Goal: Transaction & Acquisition: Book appointment/travel/reservation

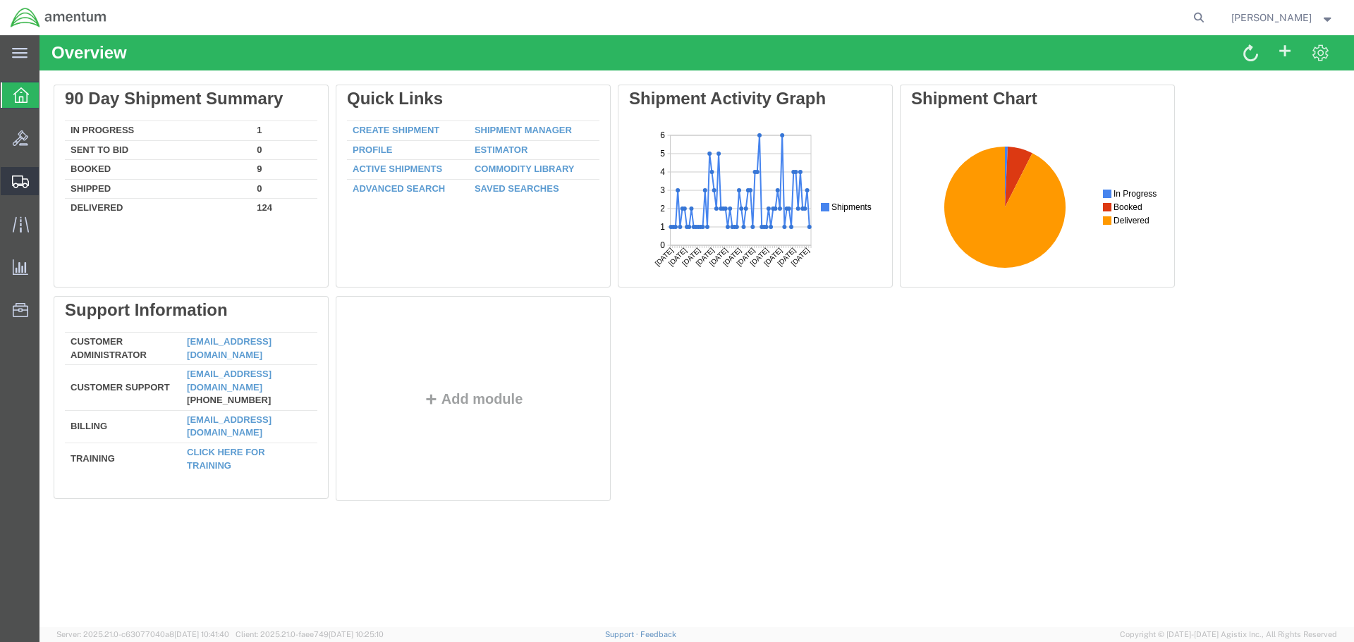
click at [0, 0] on span "Shipment Manager" at bounding box center [0, 0] width 0 height 0
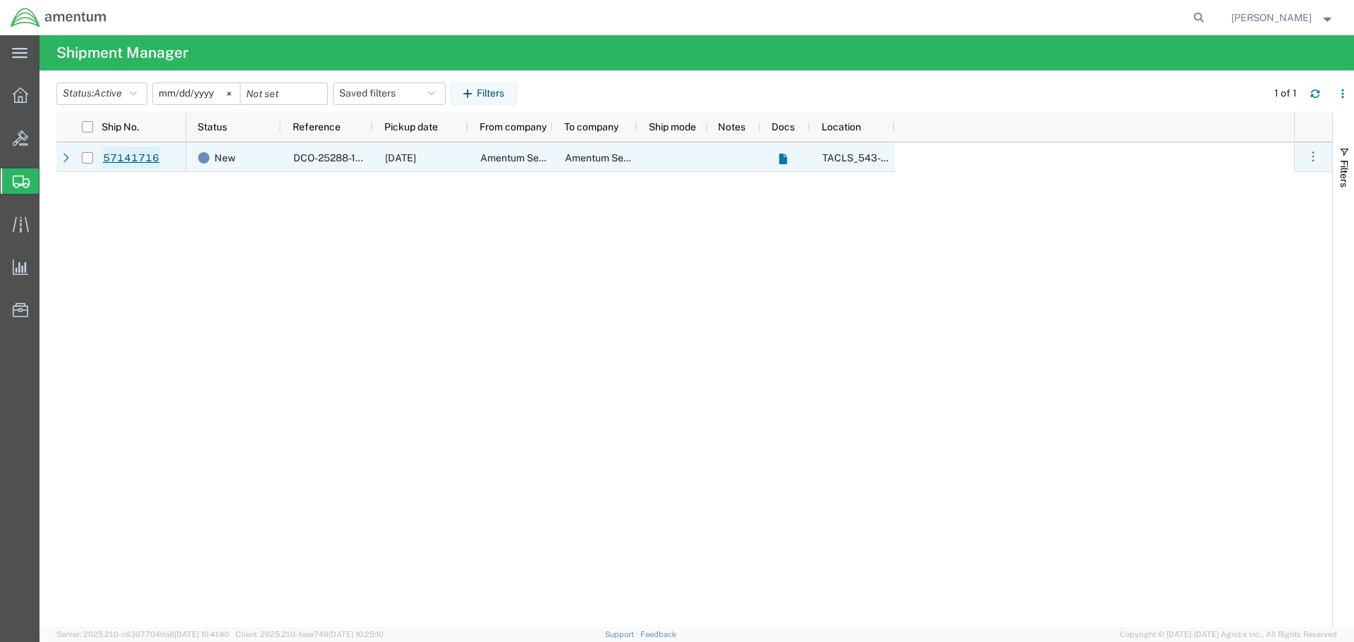
click at [136, 164] on link "57141716" at bounding box center [131, 158] width 58 height 23
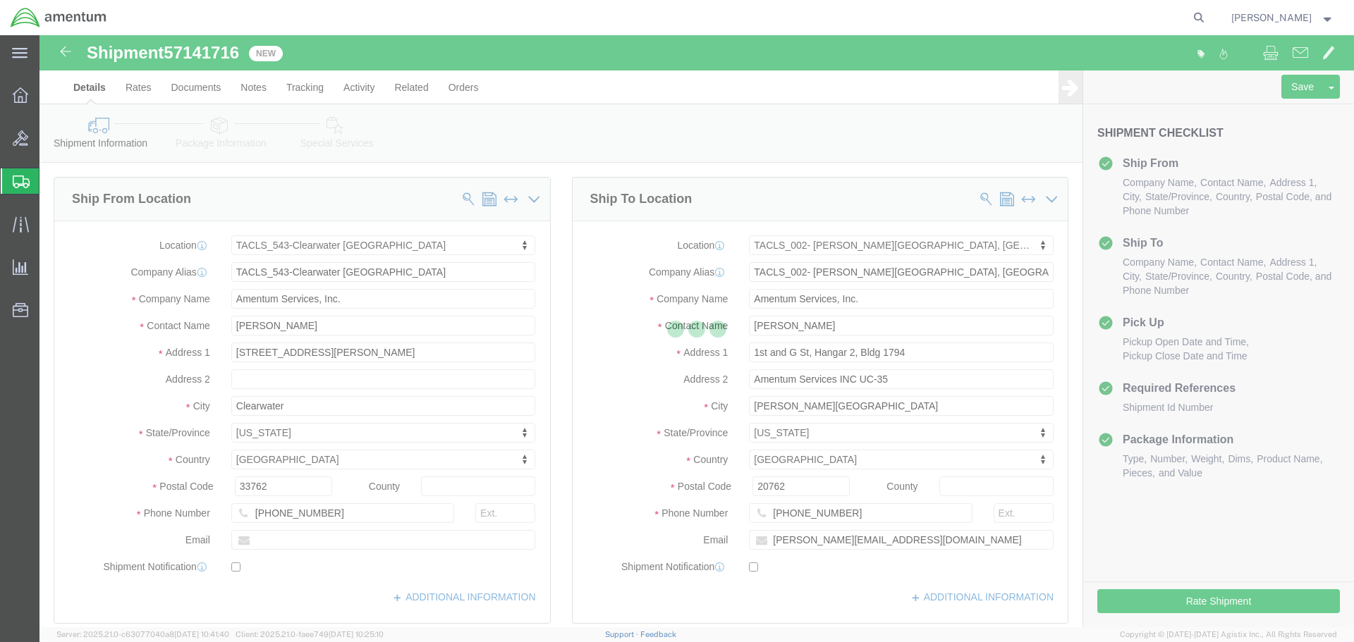
select select "60191"
select select "42675"
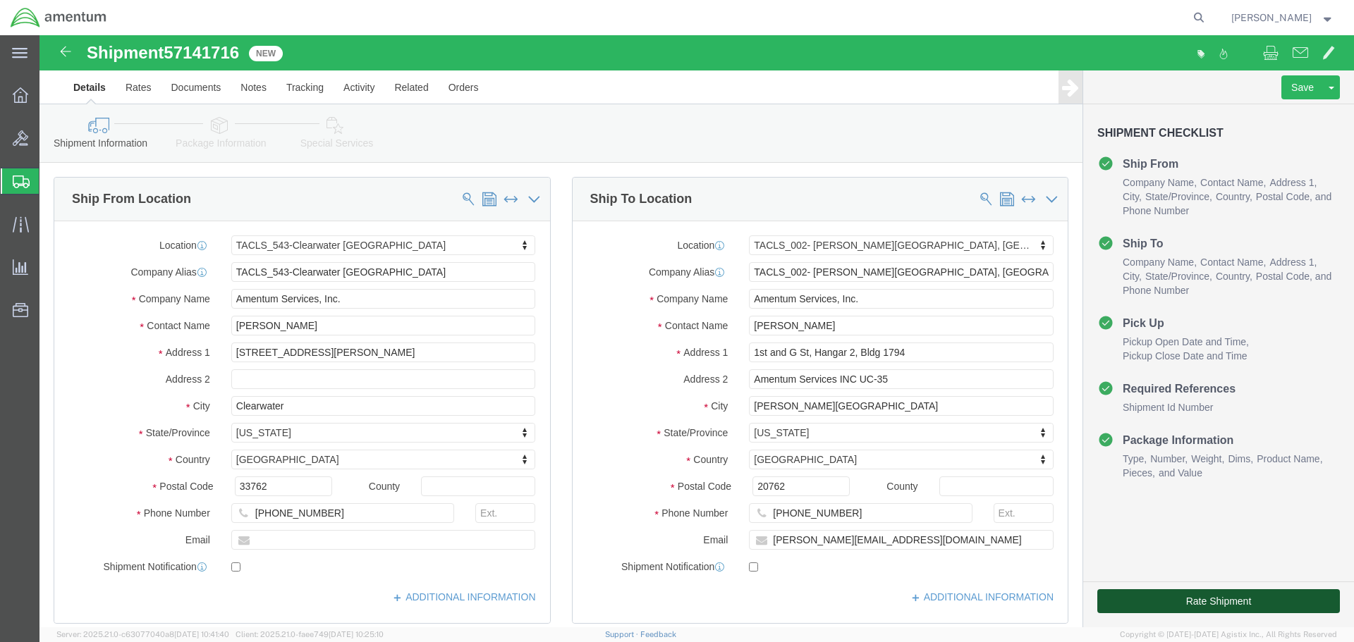
click button "Rate Shipment"
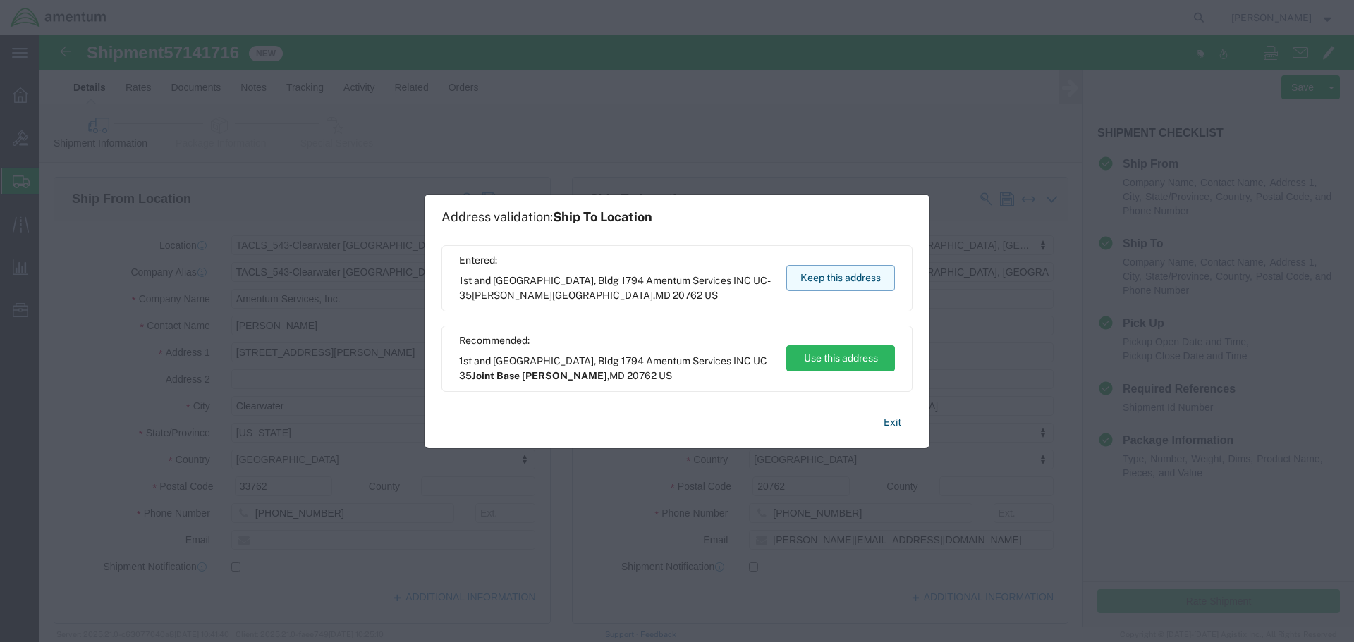
click at [837, 283] on button "Keep this address" at bounding box center [840, 278] width 109 height 26
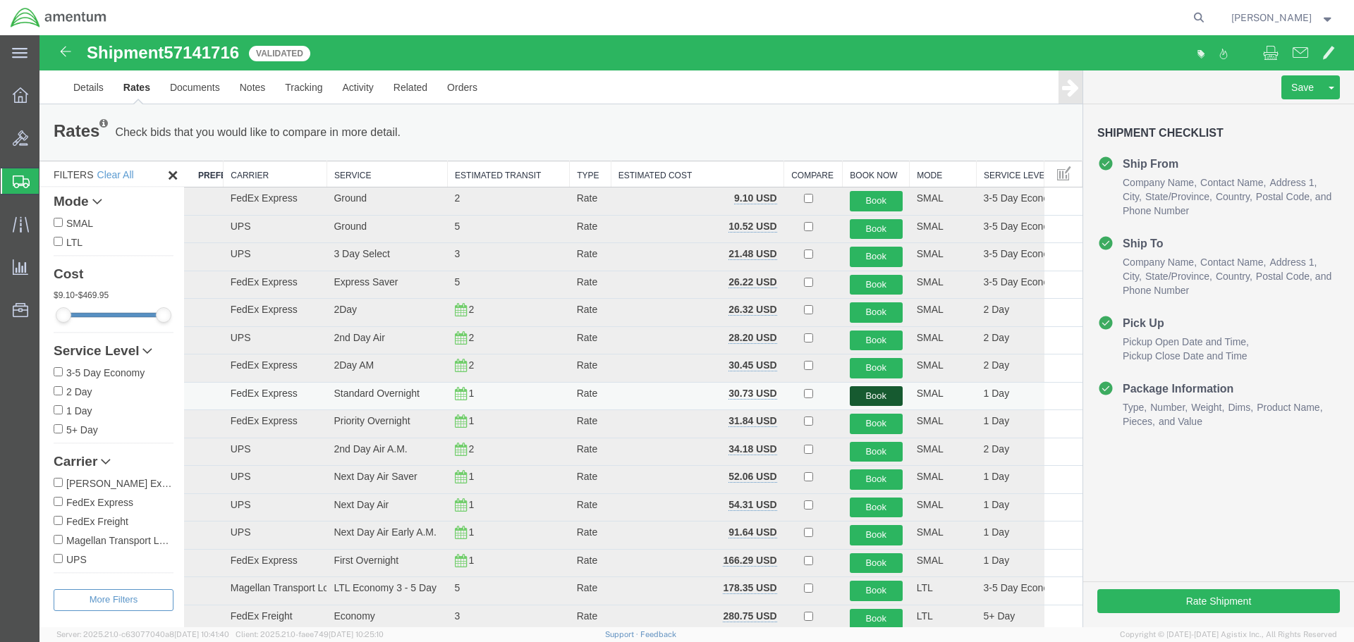
click at [873, 397] on button "Book" at bounding box center [876, 396] width 53 height 20
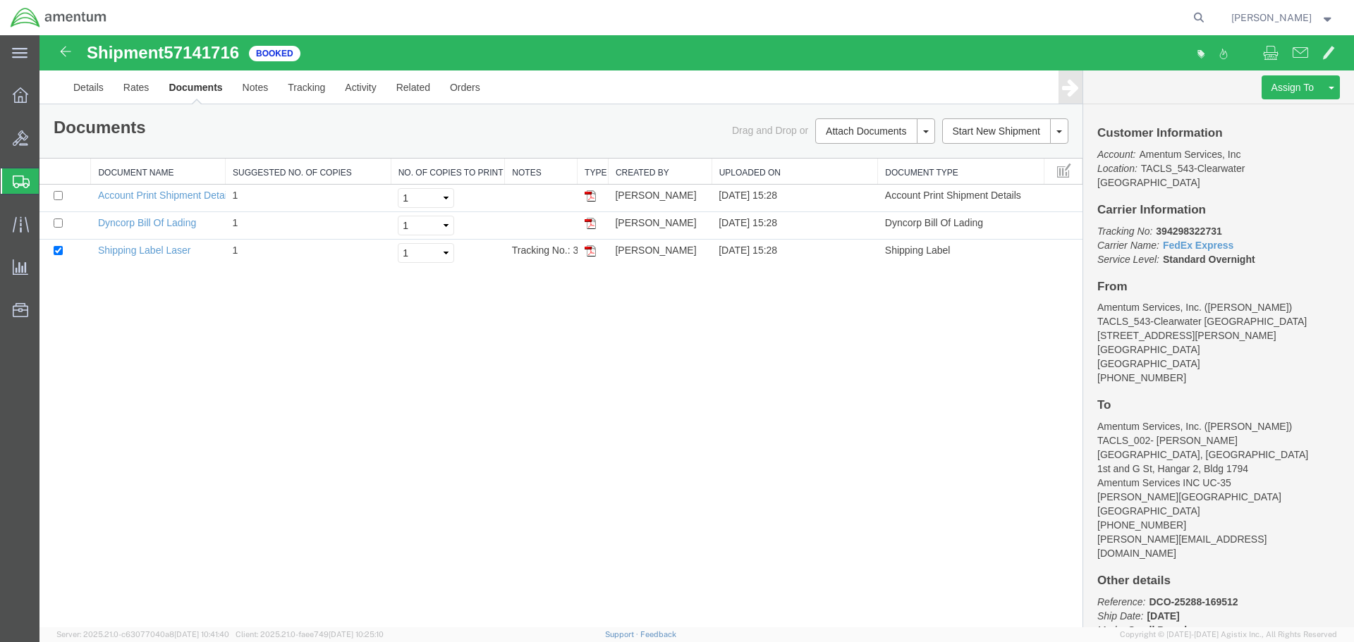
click at [1185, 226] on b "394298322731" at bounding box center [1189, 231] width 66 height 11
copy b "394298322731"
drag, startPoint x: 590, startPoint y: 250, endPoint x: 600, endPoint y: 254, distance: 11.4
click at [590, 250] on img at bounding box center [590, 250] width 11 height 11
